Goal: Task Accomplishment & Management: Complete application form

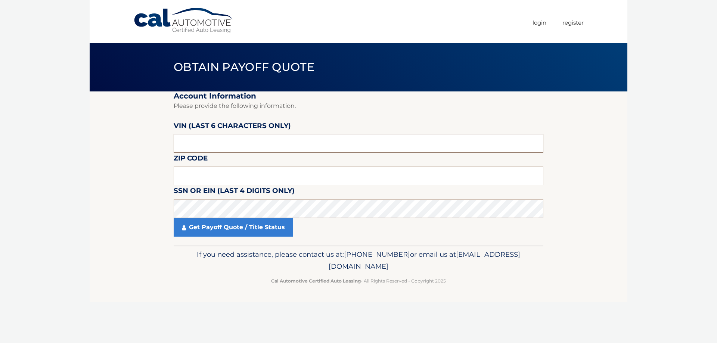
click at [229, 144] on input "text" at bounding box center [359, 143] width 370 height 19
type input "619125"
click at [247, 180] on input "text" at bounding box center [359, 176] width 370 height 19
type input "10465"
click at [241, 232] on link "Get Payoff Quote / Title Status" at bounding box center [233, 227] width 119 height 19
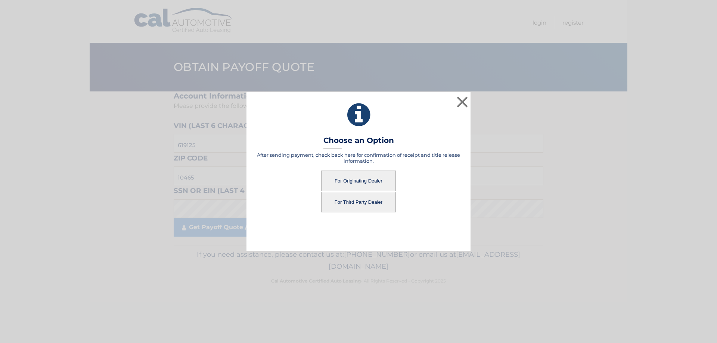
click at [335, 186] on button "For Originating Dealer" at bounding box center [358, 181] width 75 height 21
click at [336, 183] on button "For Originating Dealer" at bounding box center [358, 181] width 75 height 21
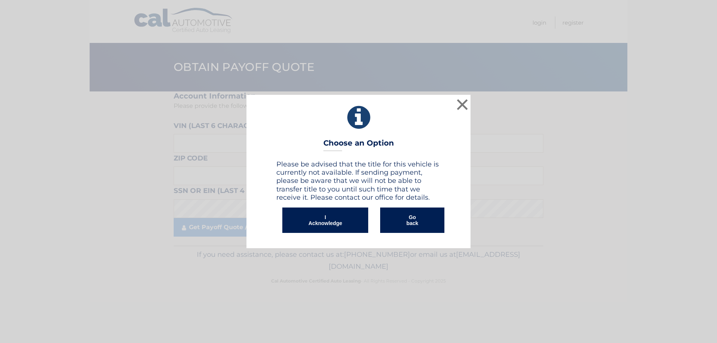
click at [339, 218] on button "I Acknowledge" at bounding box center [325, 220] width 86 height 25
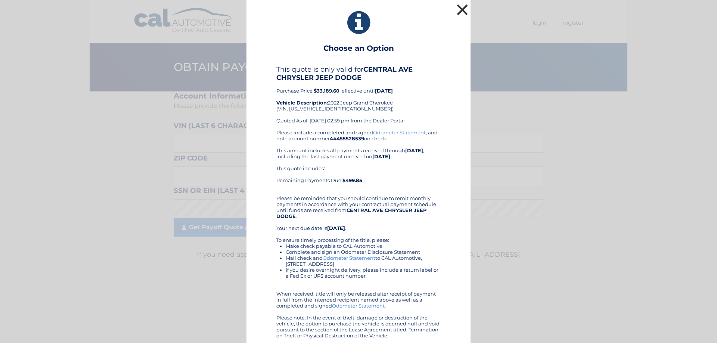
click at [463, 9] on button "×" at bounding box center [462, 9] width 15 height 15
